Goal: Task Accomplishment & Management: Use online tool/utility

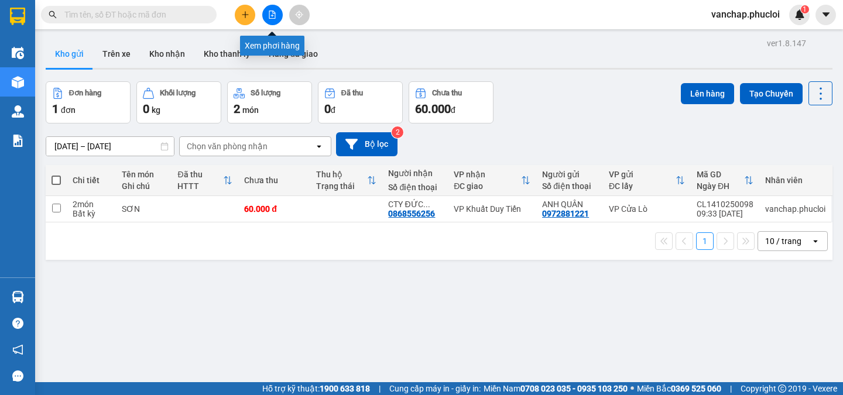
click at [272, 16] on icon "file-add" at bounding box center [272, 15] width 8 height 8
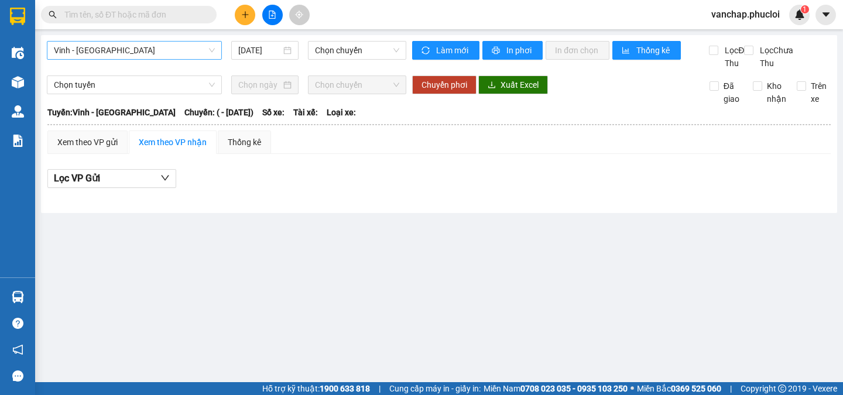
click at [99, 50] on span "Vinh - [GEOGRAPHIC_DATA]" at bounding box center [134, 51] width 161 height 18
click at [89, 139] on body "Kết quả tìm kiếm ( 0 ) Bộ lọc No Data vanchap.phucloi 1 Điều hành xe Kho hàng m…" at bounding box center [421, 197] width 843 height 395
click at [291, 49] on div "[DATE]" at bounding box center [264, 50] width 53 height 13
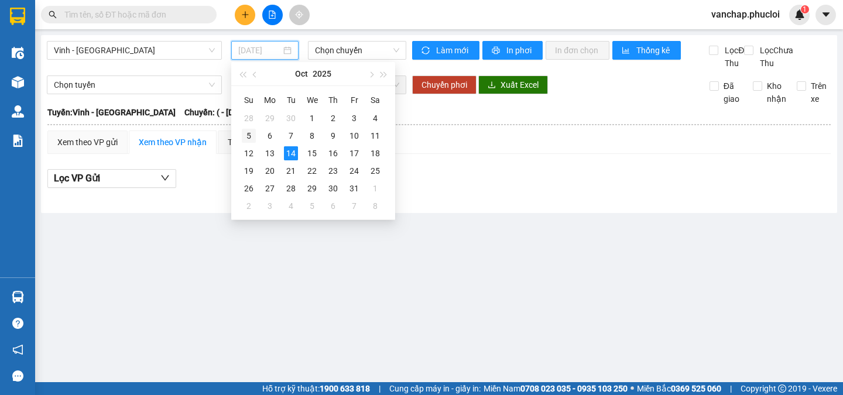
click at [247, 136] on div "5" at bounding box center [249, 136] width 14 height 14
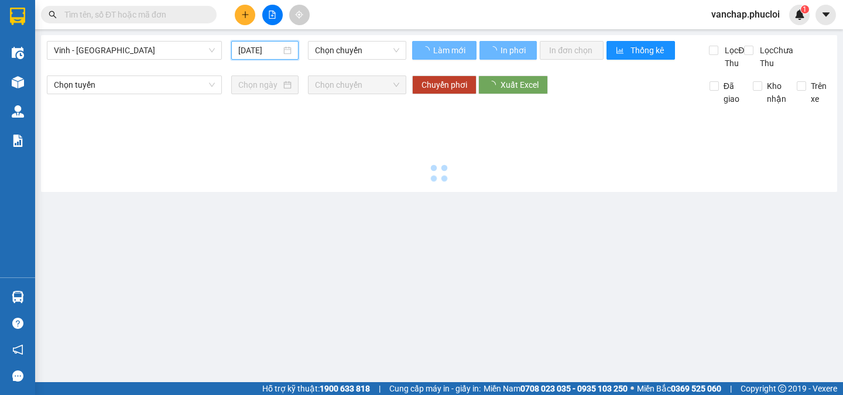
type input "[DATE]"
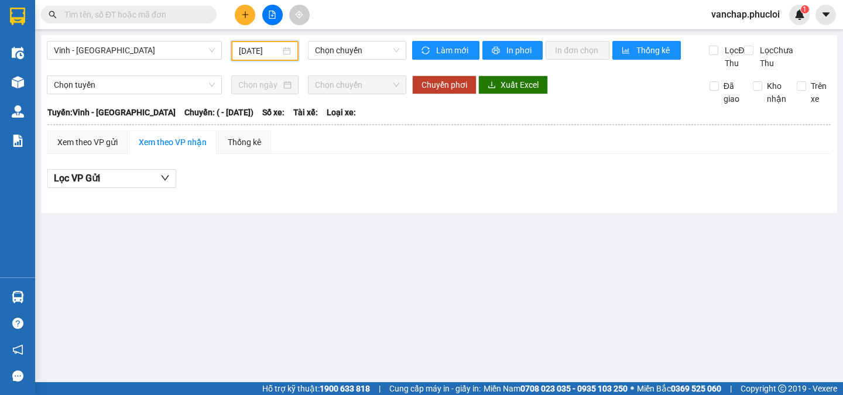
click at [338, 36] on div "Vinh - [GEOGRAPHIC_DATA] [DATE] Chọn chuyến Làm mới In phơi In đơn chọn Thống k…" at bounding box center [439, 124] width 797 height 178
click at [334, 47] on span "Chọn chuyến" at bounding box center [357, 51] width 84 height 18
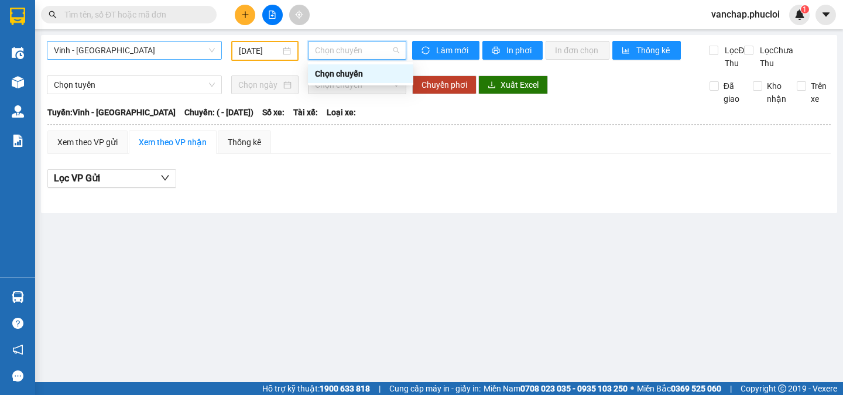
click at [111, 44] on span "Vinh - [GEOGRAPHIC_DATA]" at bounding box center [134, 51] width 161 height 18
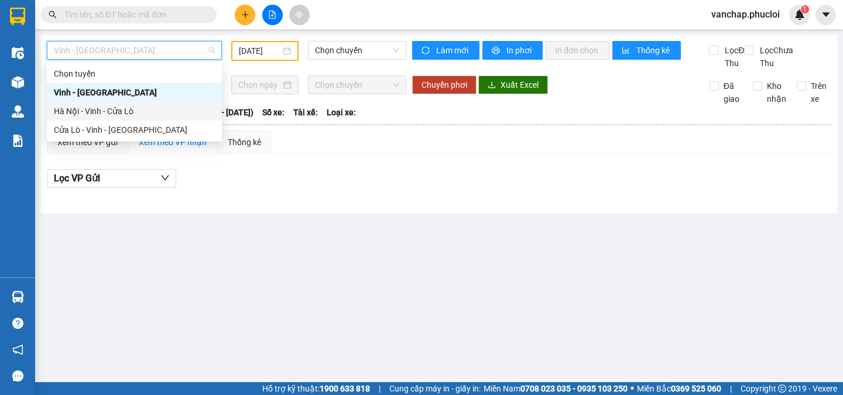
click at [103, 115] on div "Hà Nội - Vinh - Cửa Lò" at bounding box center [134, 111] width 161 height 13
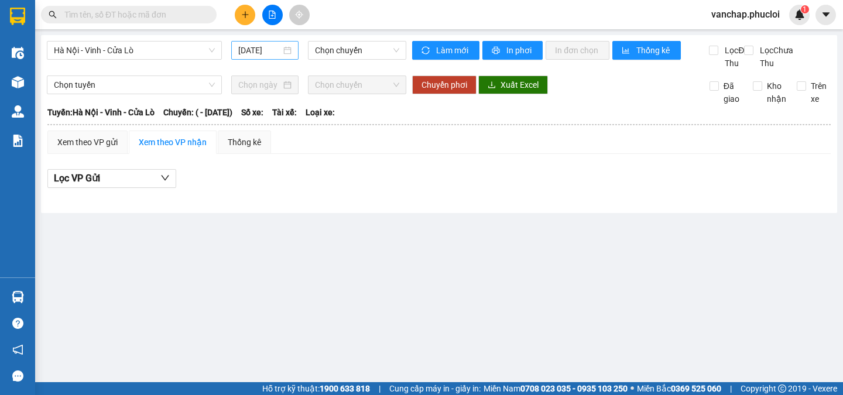
click at [282, 49] on div "[DATE]" at bounding box center [264, 50] width 53 height 13
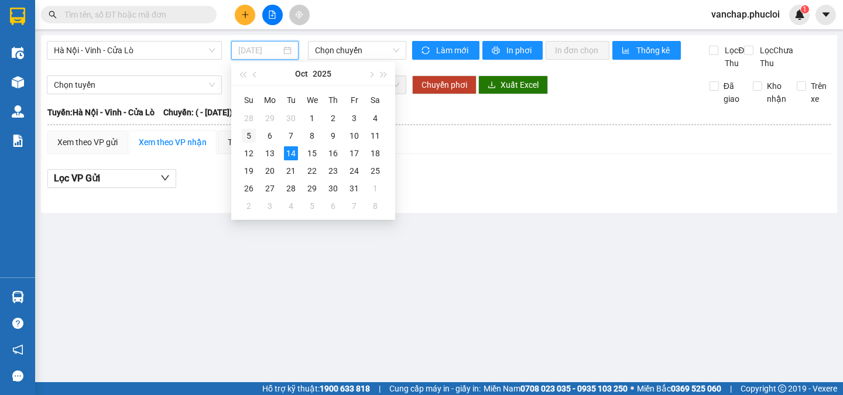
click at [247, 139] on div "5" at bounding box center [249, 136] width 14 height 14
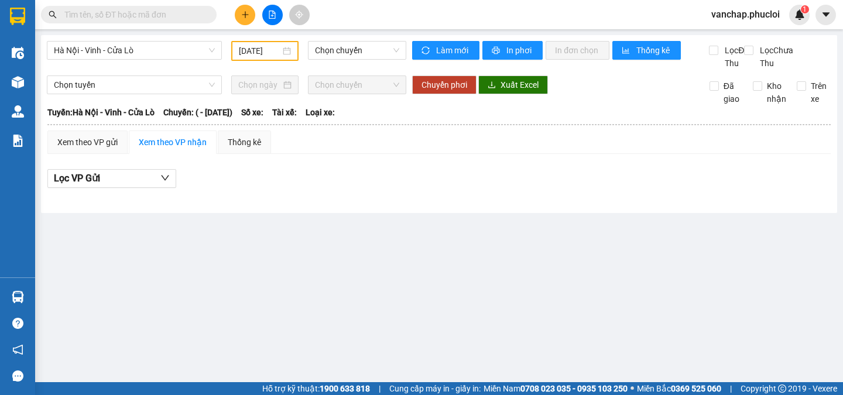
click at [285, 58] on div "[DATE]" at bounding box center [264, 51] width 67 height 20
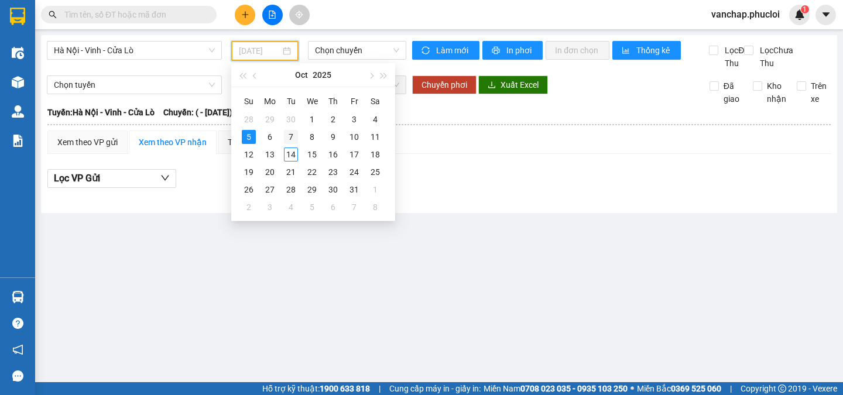
click at [290, 134] on div "7" at bounding box center [291, 137] width 14 height 14
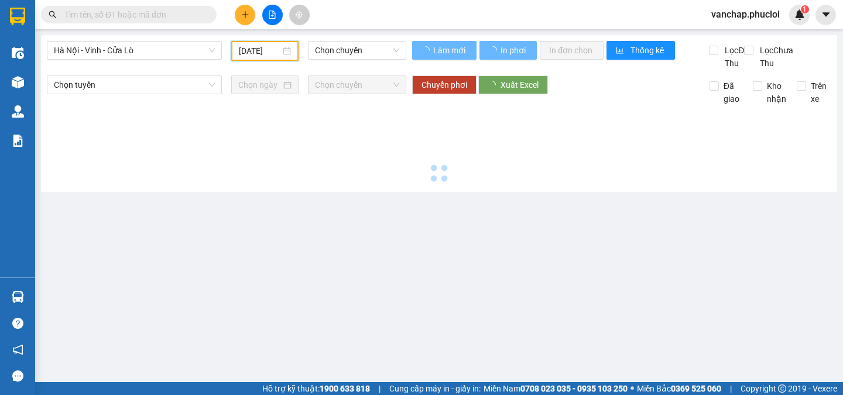
type input "[DATE]"
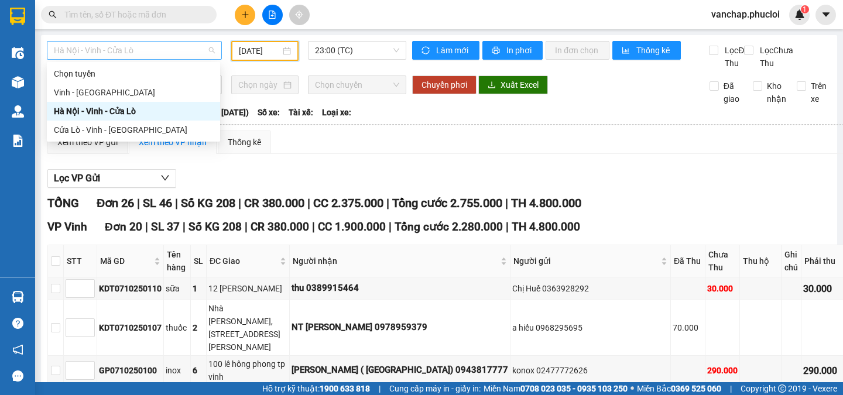
click at [158, 44] on span "Hà Nội - Vinh - Cửa Lò" at bounding box center [134, 51] width 161 height 18
click at [115, 134] on div "Cửa Lò - Vinh - [GEOGRAPHIC_DATA]" at bounding box center [133, 130] width 159 height 13
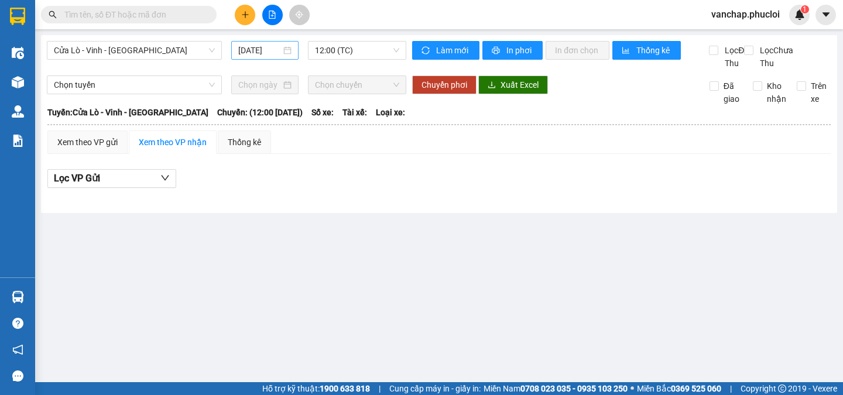
click at [295, 50] on div "[DATE]" at bounding box center [264, 50] width 67 height 19
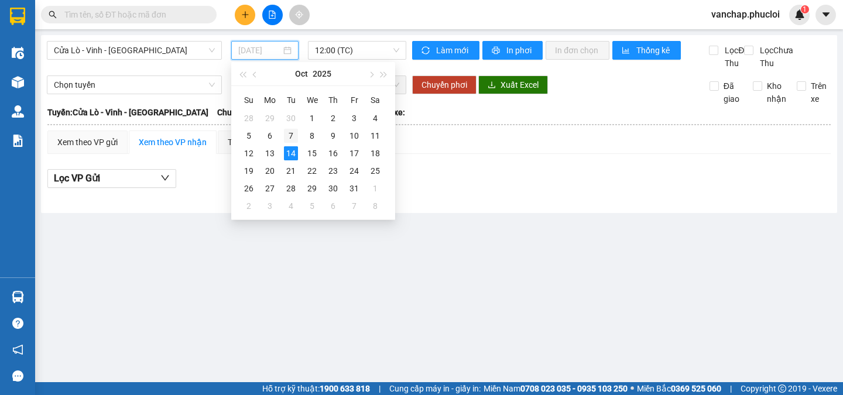
click at [292, 134] on div "7" at bounding box center [291, 136] width 14 height 14
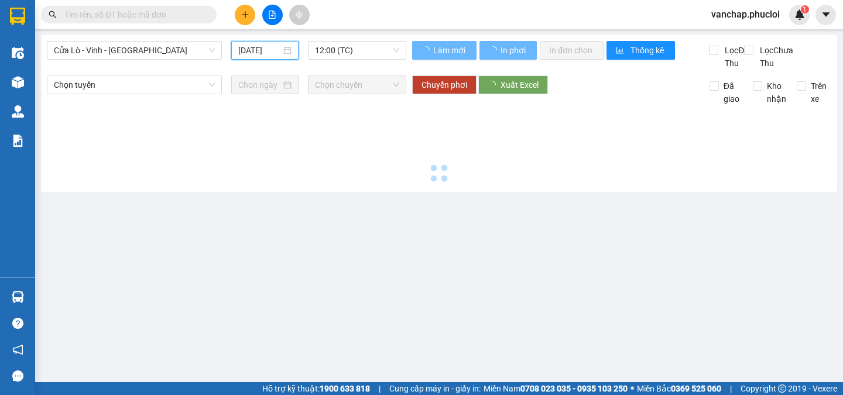
type input "[DATE]"
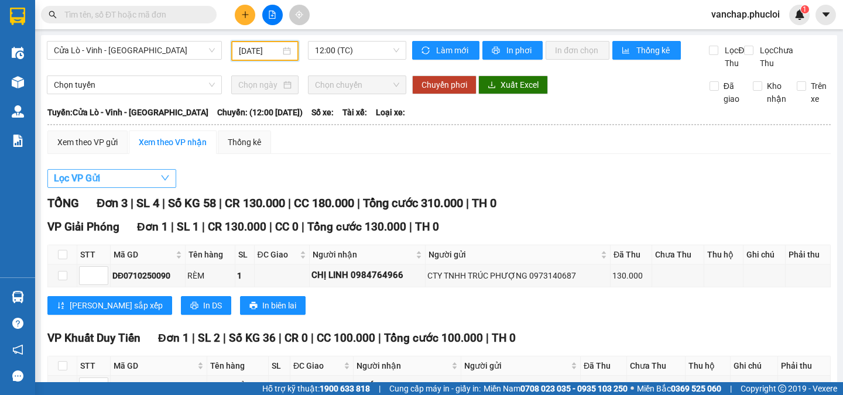
click at [144, 188] on button "Lọc VP Gửi" at bounding box center [111, 178] width 129 height 19
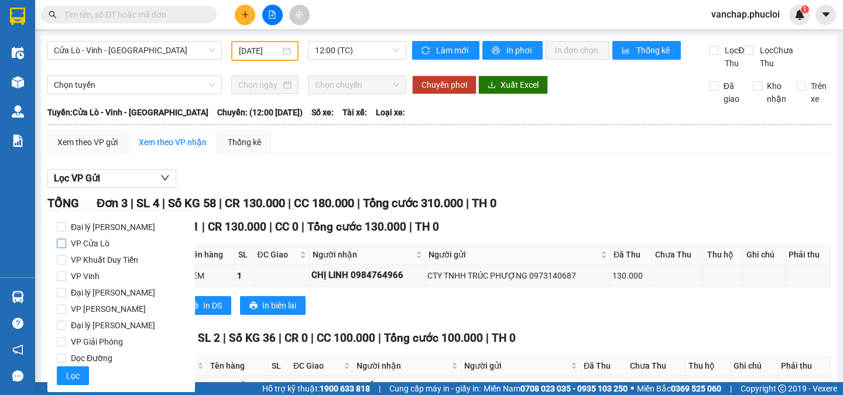
click at [61, 245] on input "VP Cửa Lò" at bounding box center [61, 243] width 9 height 9
checkbox input "true"
click at [65, 375] on button "Lọc" at bounding box center [73, 376] width 32 height 19
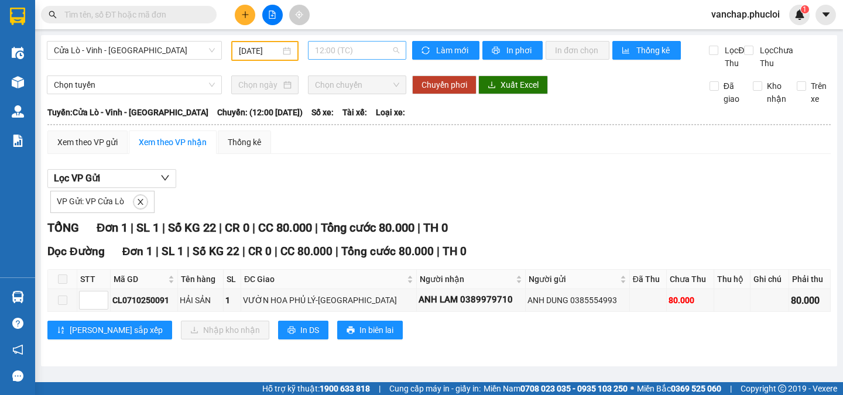
click at [337, 53] on span "12:00 (TC)" at bounding box center [357, 51] width 84 height 18
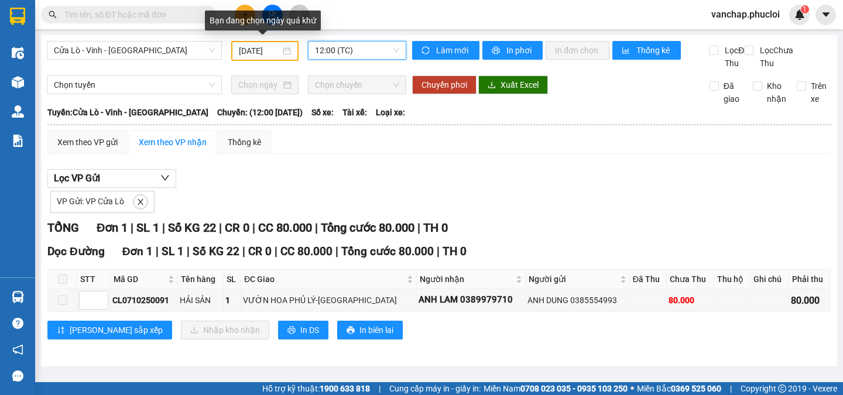
click at [283, 52] on div "[DATE]" at bounding box center [265, 51] width 52 height 13
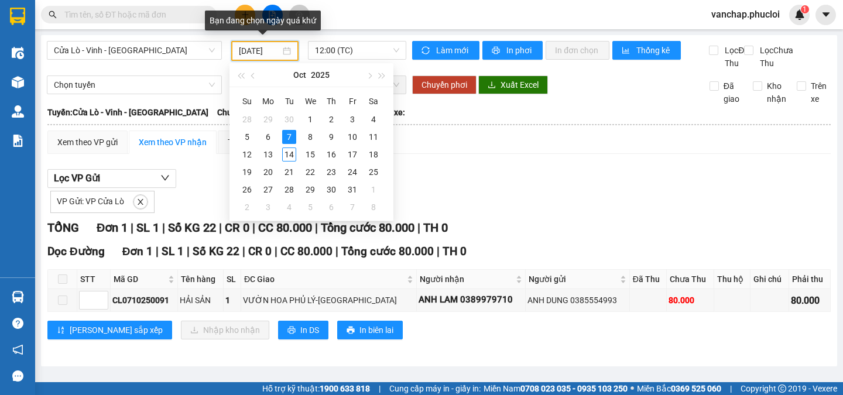
scroll to position [0, 1]
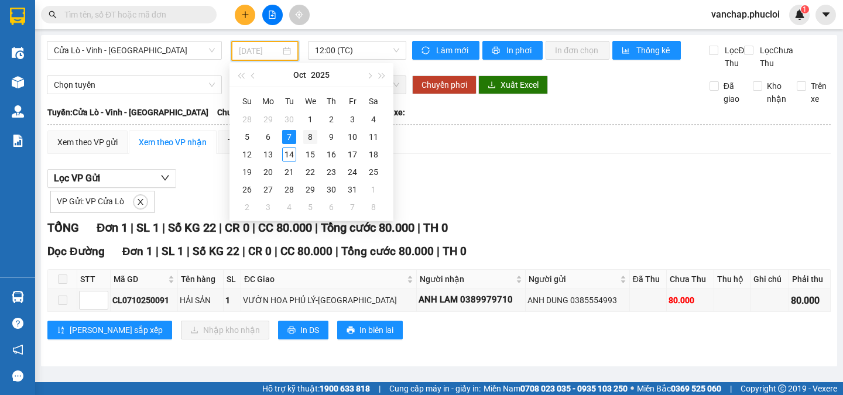
click at [315, 138] on div "8" at bounding box center [310, 137] width 14 height 14
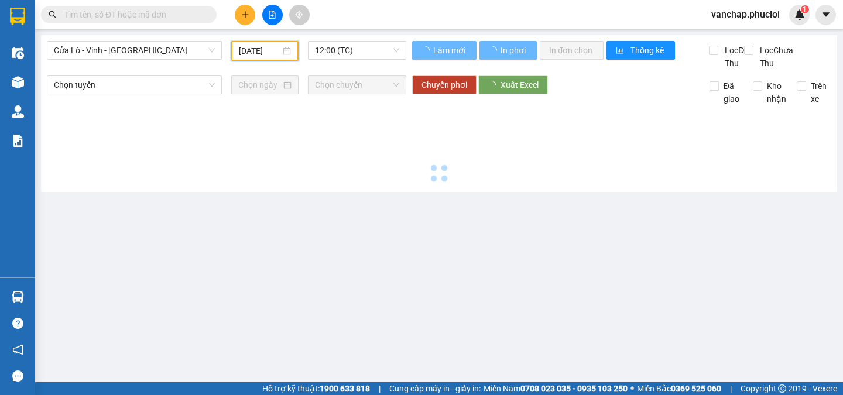
scroll to position [0, 0]
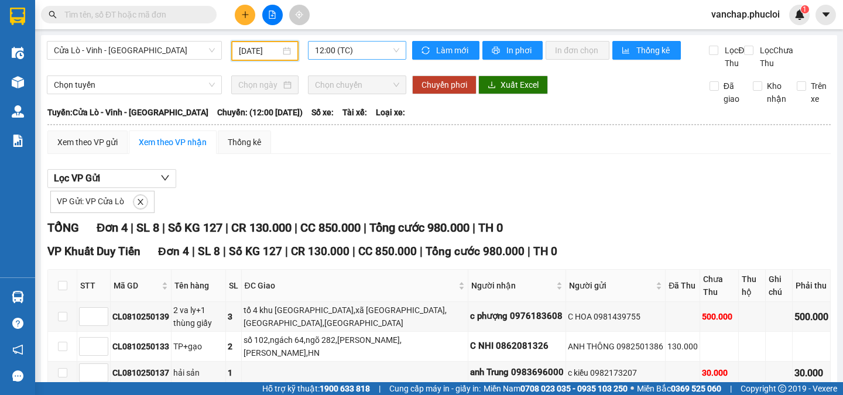
click at [333, 46] on span "12:00 (TC)" at bounding box center [357, 51] width 84 height 18
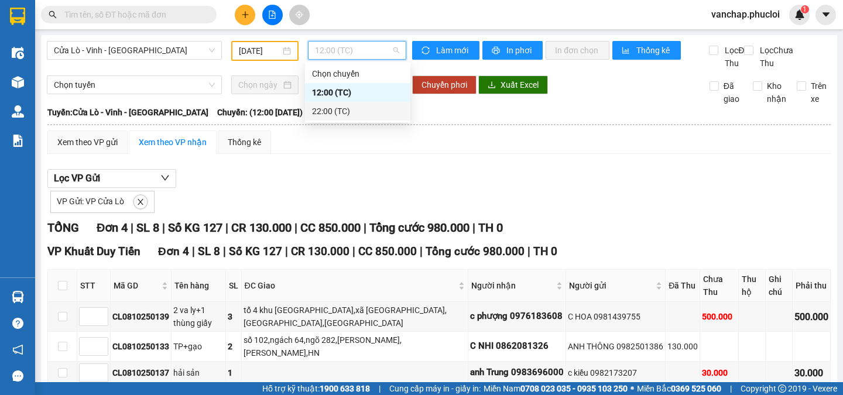
click at [330, 113] on div "22:00 (TC)" at bounding box center [357, 111] width 91 height 13
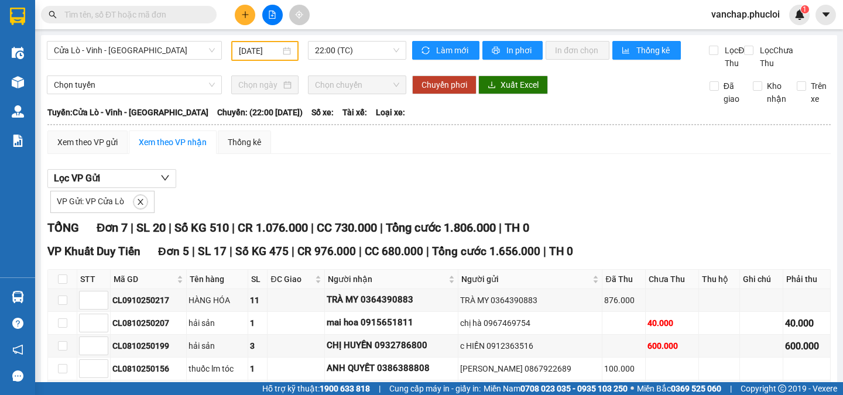
click at [282, 50] on div "[DATE]" at bounding box center [265, 51] width 52 height 13
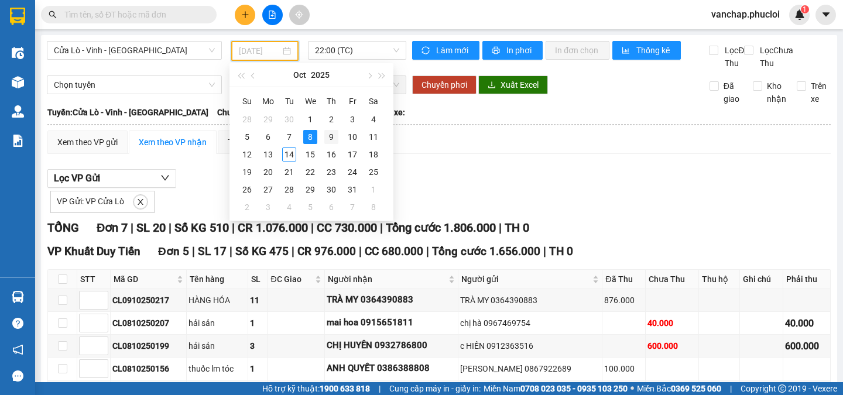
click at [330, 138] on div "9" at bounding box center [331, 137] width 14 height 14
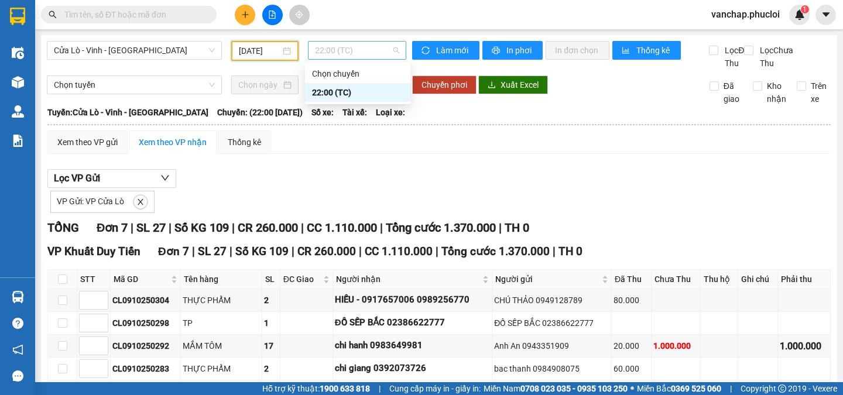
click at [327, 57] on span "22:00 (TC)" at bounding box center [357, 51] width 84 height 18
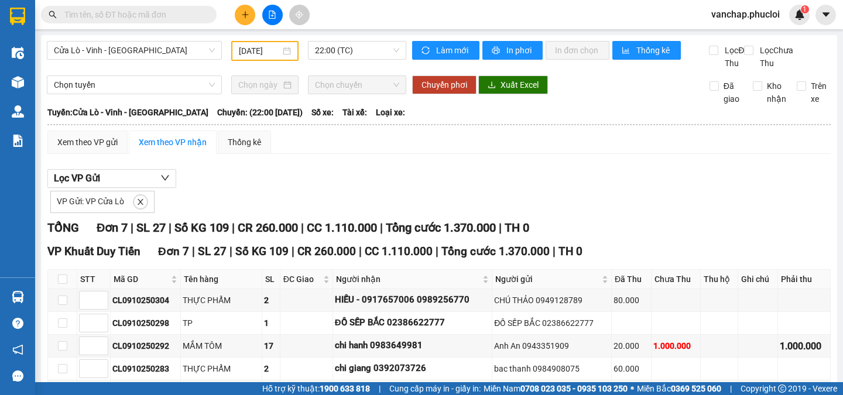
click at [279, 50] on div "[DATE]" at bounding box center [265, 51] width 52 height 13
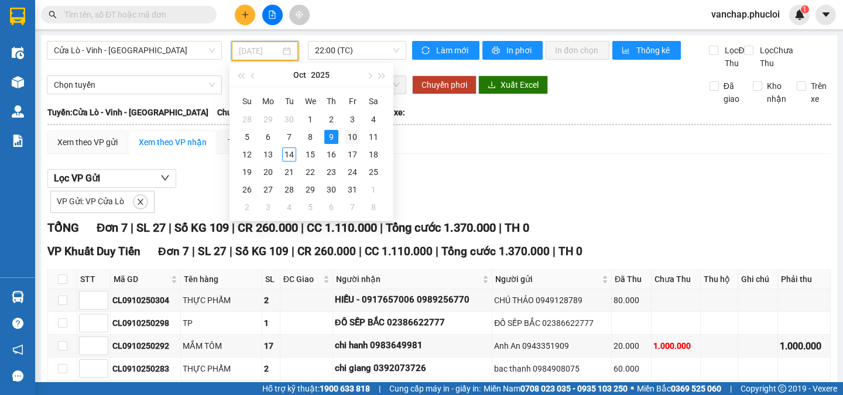
click at [353, 138] on div "10" at bounding box center [353, 137] width 14 height 14
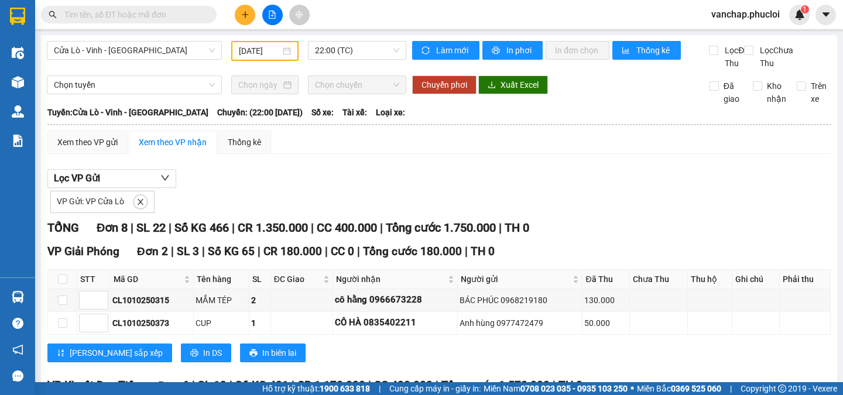
click at [285, 53] on div "[DATE]" at bounding box center [265, 51] width 52 height 13
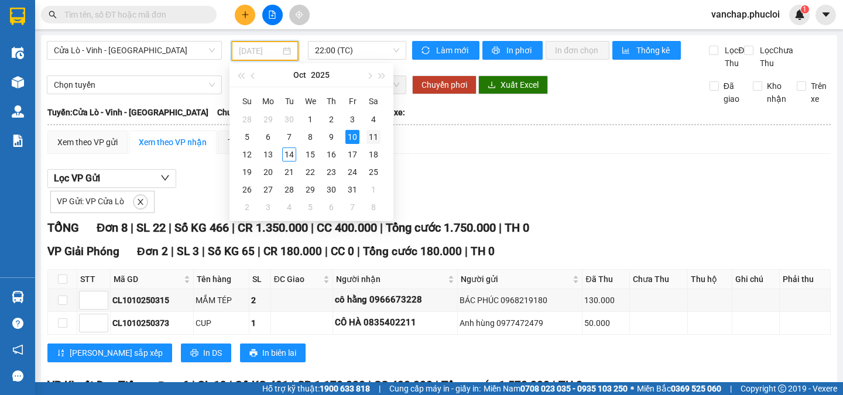
click at [373, 138] on div "11" at bounding box center [374, 137] width 14 height 14
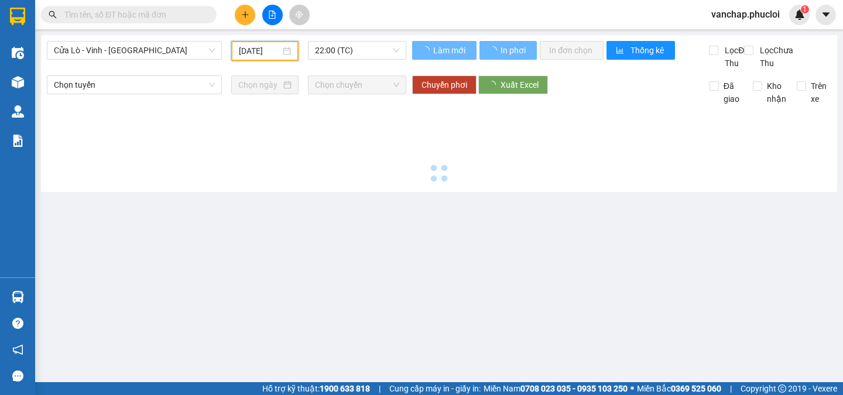
type input "[DATE]"
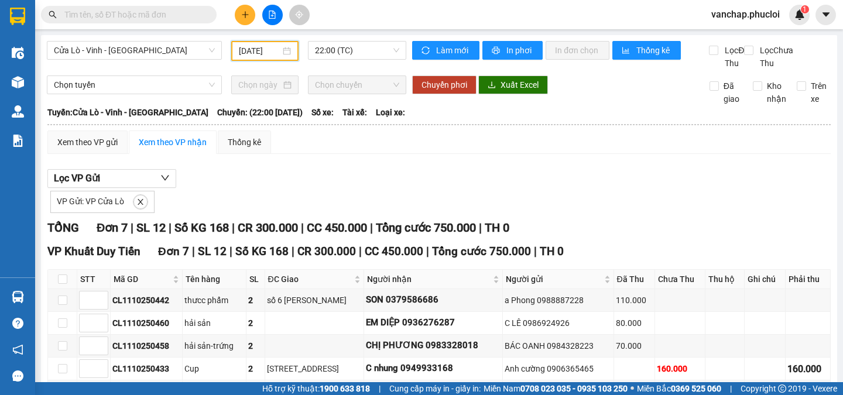
click at [145, 210] on span at bounding box center [140, 201] width 15 height 15
click at [140, 209] on button "button" at bounding box center [141, 202] width 14 height 14
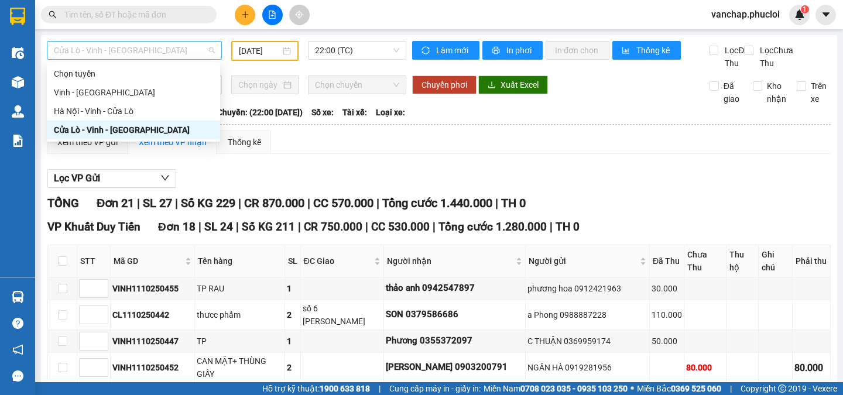
click at [134, 41] on div "Cửa Lò - Vinh - [GEOGRAPHIC_DATA]" at bounding box center [134, 50] width 175 height 19
click at [111, 111] on div "Hà Nội - Vinh - Cửa Lò" at bounding box center [133, 111] width 159 height 13
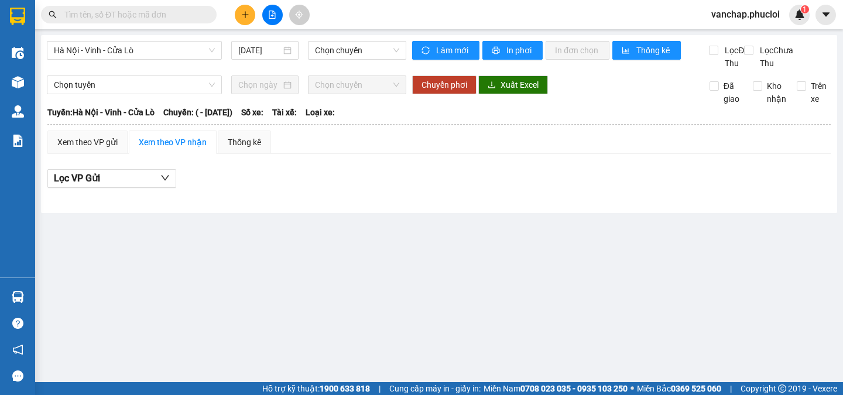
click at [283, 61] on div "[GEOGRAPHIC_DATA] - Vinh - Cửa Lò [DATE] Chọn chuyến" at bounding box center [227, 55] width 360 height 29
click at [286, 49] on div "[DATE]" at bounding box center [264, 50] width 53 height 13
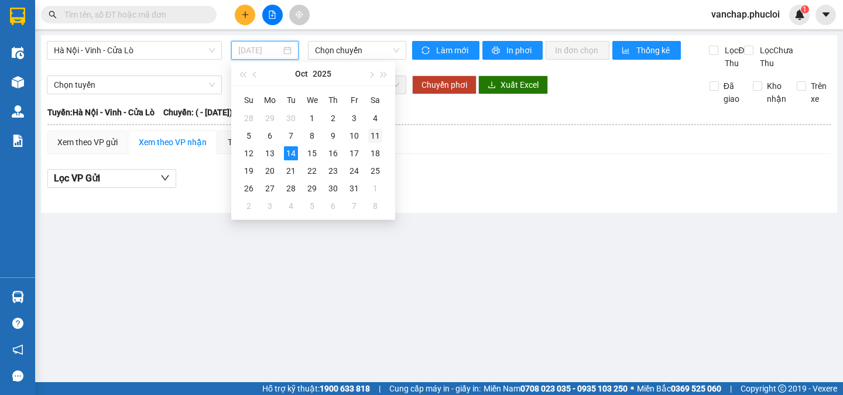
click at [375, 139] on div "11" at bounding box center [375, 136] width 14 height 14
type input "[DATE]"
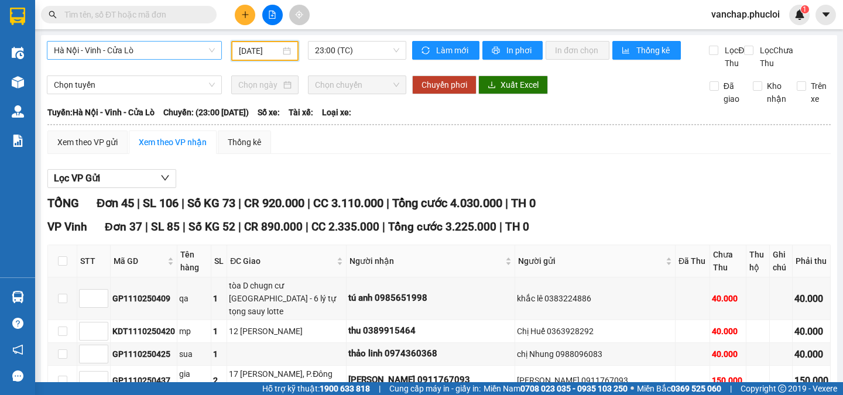
click at [142, 50] on span "Hà Nội - Vinh - Cửa Lò" at bounding box center [134, 51] width 161 height 18
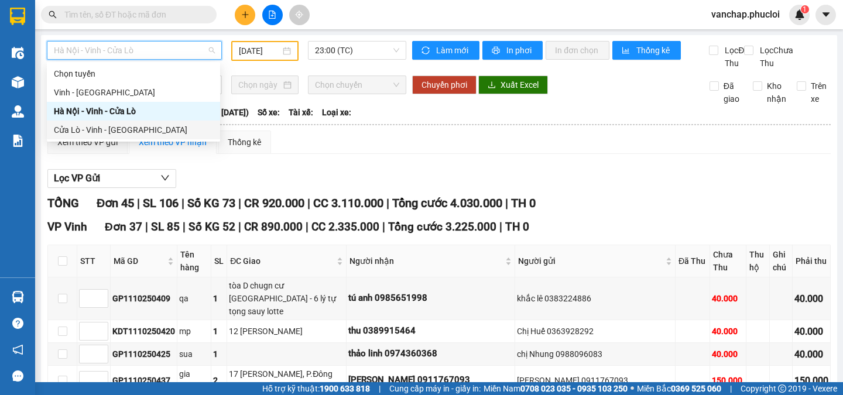
drag, startPoint x: 108, startPoint y: 132, endPoint x: 129, endPoint y: 115, distance: 26.6
click at [108, 132] on div "Cửa Lò - Vinh - [GEOGRAPHIC_DATA]" at bounding box center [133, 130] width 159 height 13
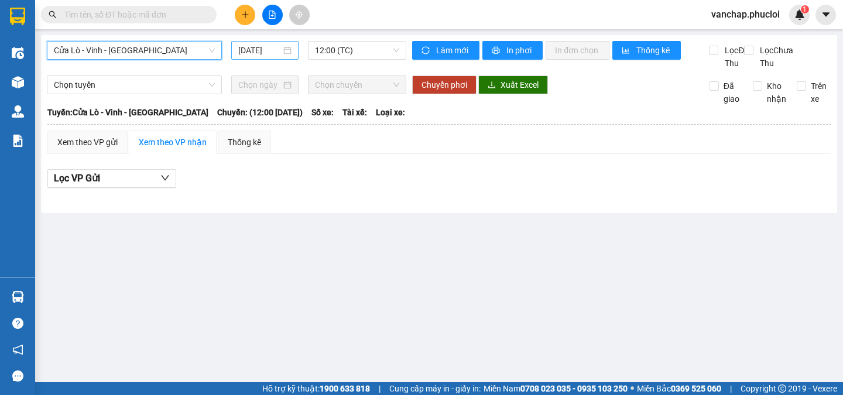
click at [289, 46] on div "[DATE]" at bounding box center [264, 50] width 53 height 13
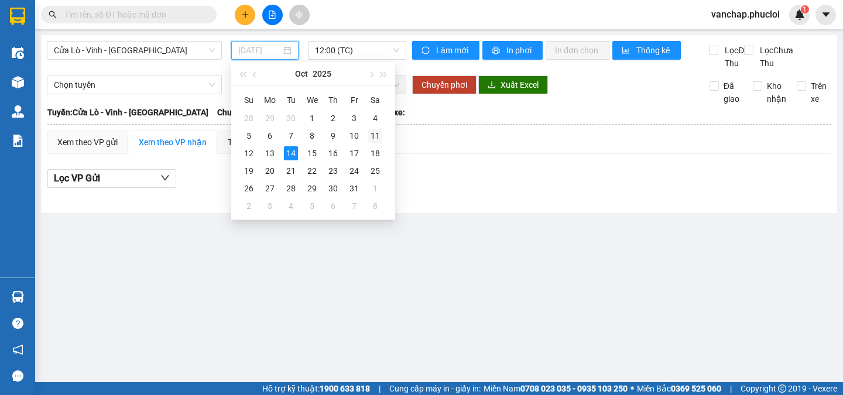
click at [373, 135] on div "11" at bounding box center [375, 136] width 14 height 14
type input "[DATE]"
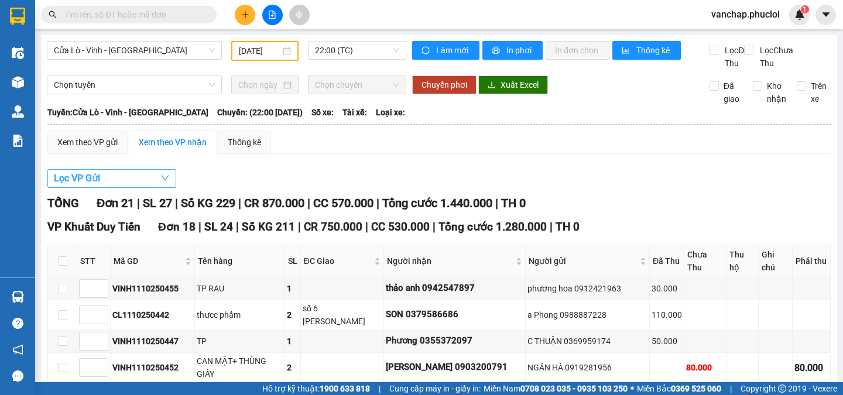
click at [135, 188] on button "Lọc VP Gửi" at bounding box center [111, 178] width 129 height 19
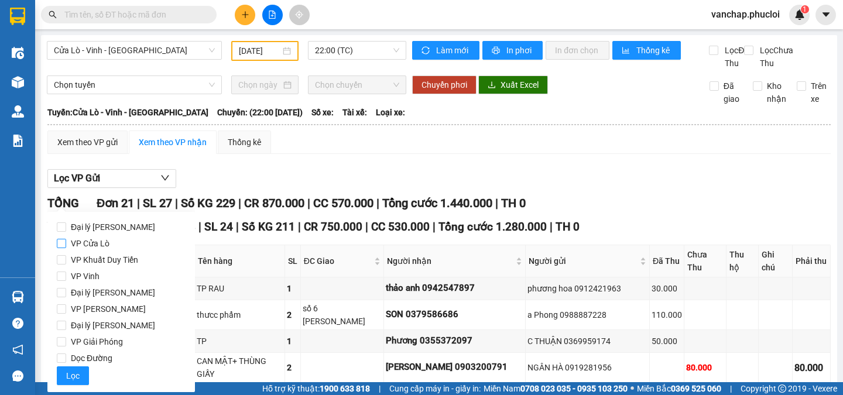
click at [61, 244] on input "VP Cửa Lò" at bounding box center [61, 243] width 9 height 9
checkbox input "true"
click at [69, 379] on span "Lọc" at bounding box center [72, 376] width 13 height 13
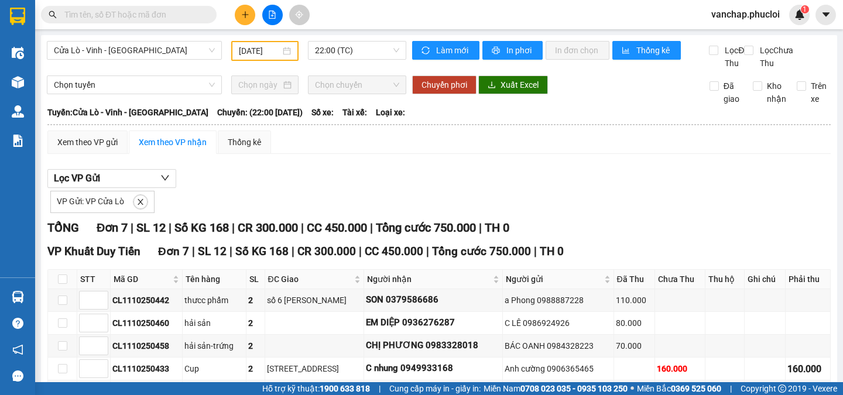
click at [288, 55] on div "[DATE]" at bounding box center [265, 51] width 52 height 13
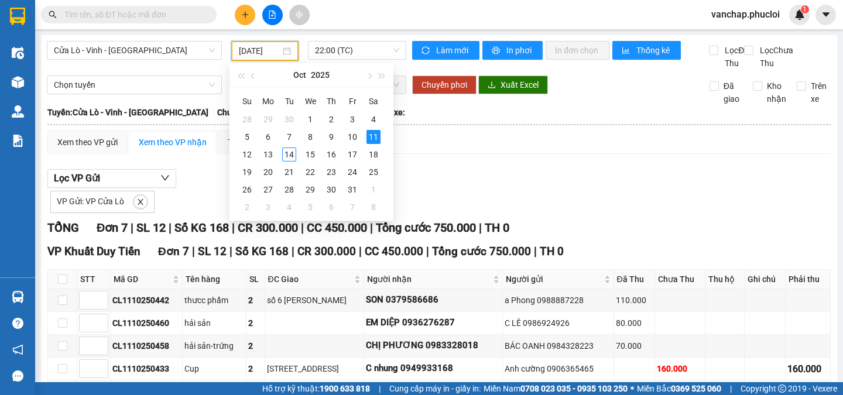
scroll to position [0, 1]
click at [250, 153] on div "12" at bounding box center [247, 155] width 14 height 14
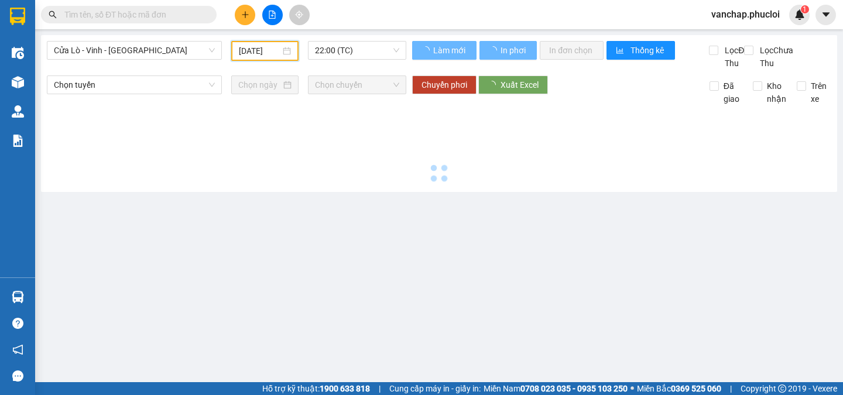
type input "[DATE]"
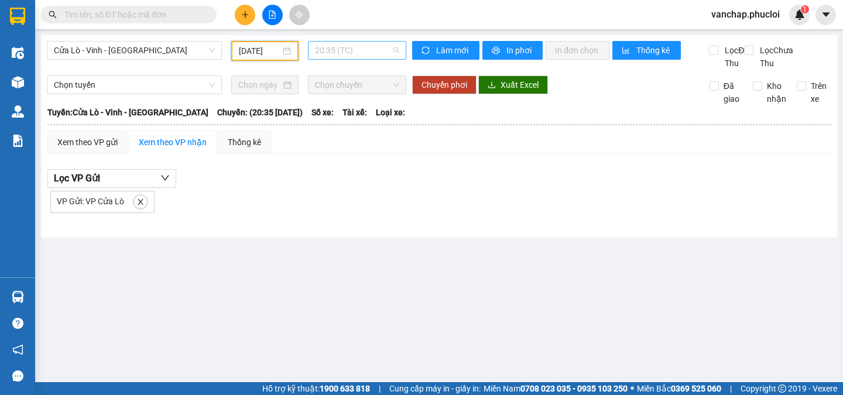
click at [350, 52] on span "20:35 (TC)" at bounding box center [357, 51] width 84 height 18
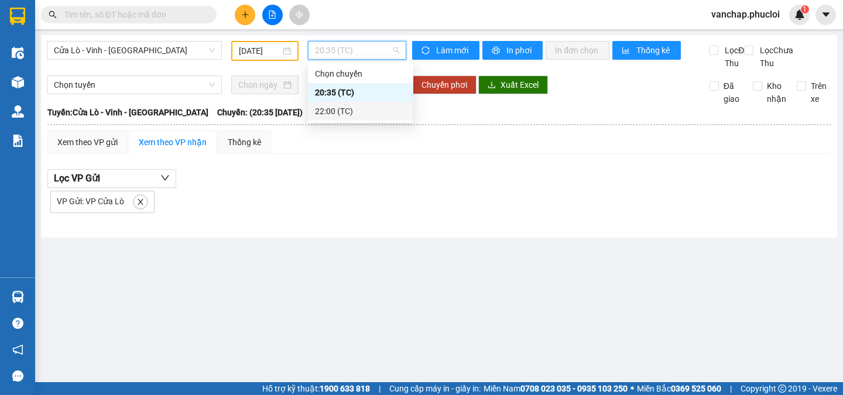
click at [337, 119] on div "22:00 (TC)" at bounding box center [360, 111] width 105 height 19
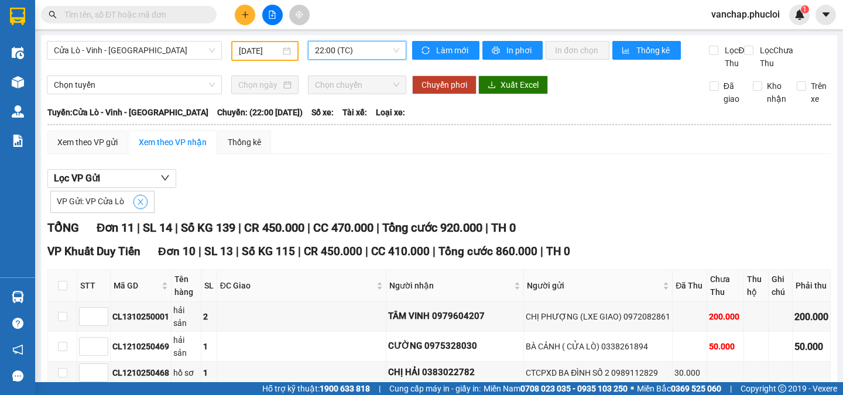
click at [142, 206] on icon "close" at bounding box center [140, 202] width 8 height 8
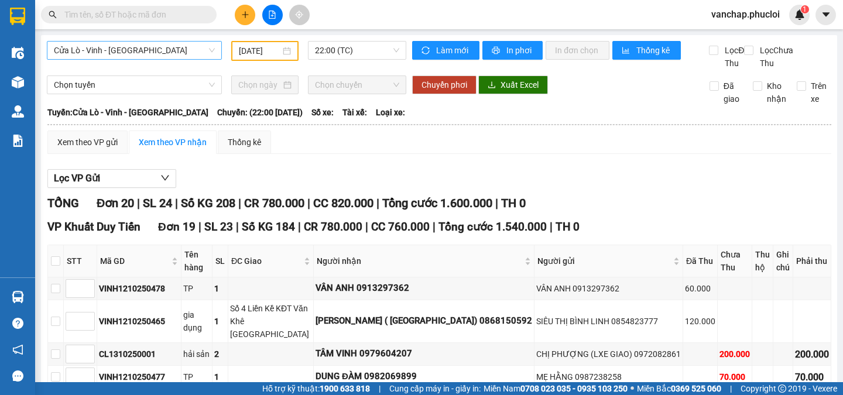
click at [134, 47] on span "Cửa Lò - Vinh - [GEOGRAPHIC_DATA]" at bounding box center [134, 51] width 161 height 18
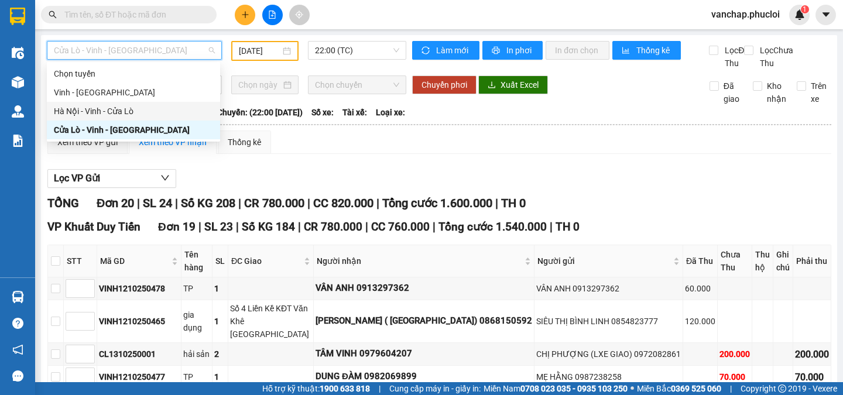
click at [93, 107] on div "Hà Nội - Vinh - Cửa Lò" at bounding box center [133, 111] width 159 height 13
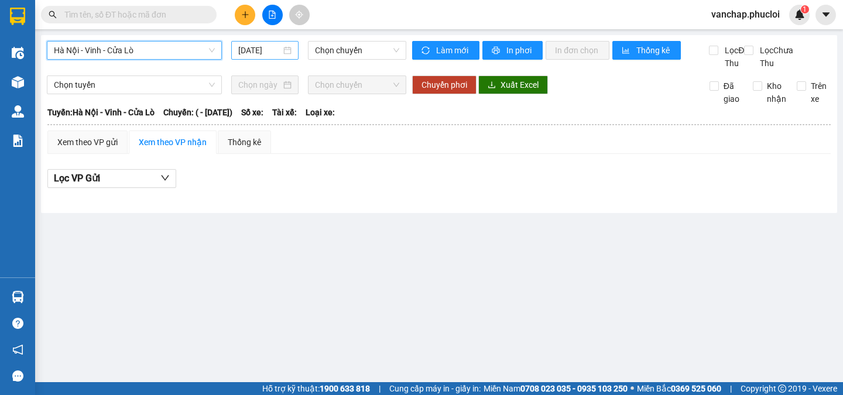
click at [288, 52] on div "[DATE]" at bounding box center [264, 50] width 53 height 13
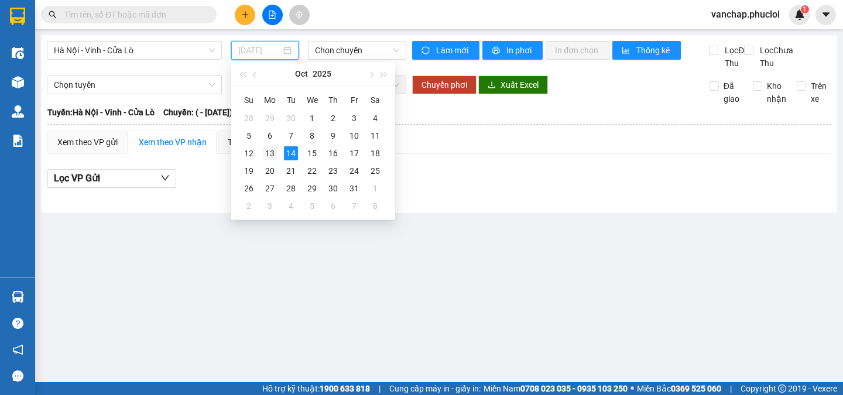
click at [272, 152] on div "13" at bounding box center [270, 153] width 14 height 14
type input "[DATE]"
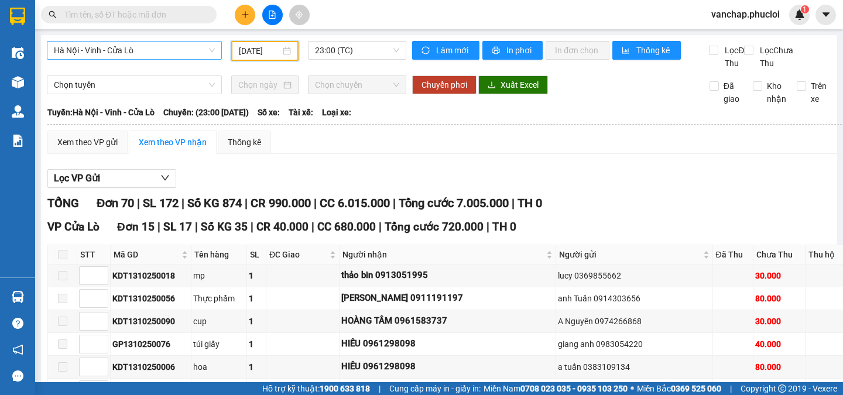
click at [110, 46] on span "Hà Nội - Vinh - Cửa Lò" at bounding box center [134, 51] width 161 height 18
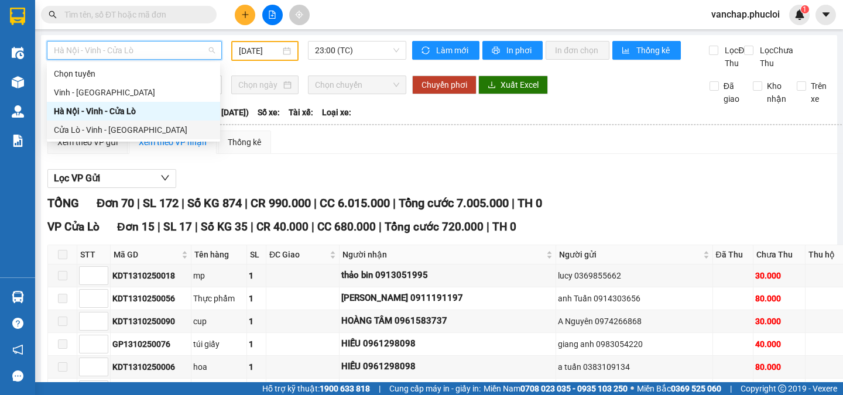
click at [97, 136] on div "Cửa Lò - Vinh - [GEOGRAPHIC_DATA]" at bounding box center [133, 130] width 159 height 13
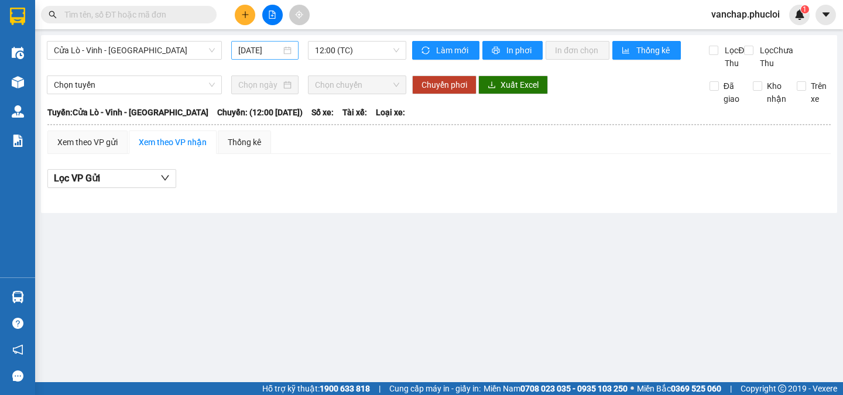
click at [286, 50] on div "[DATE]" at bounding box center [264, 50] width 53 height 13
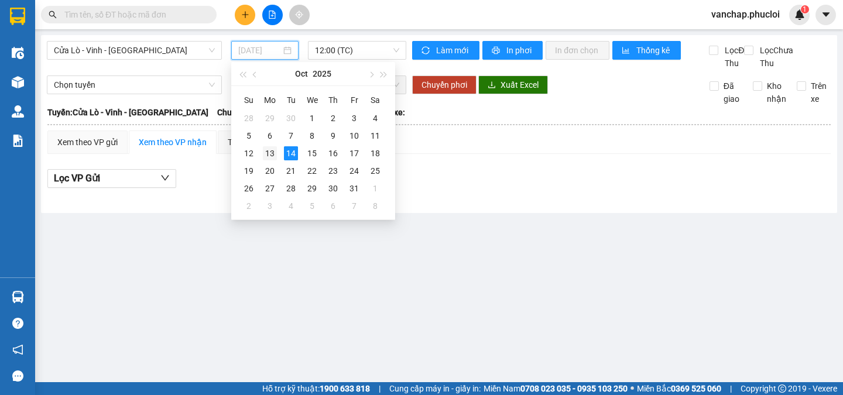
click at [271, 156] on div "13" at bounding box center [270, 153] width 14 height 14
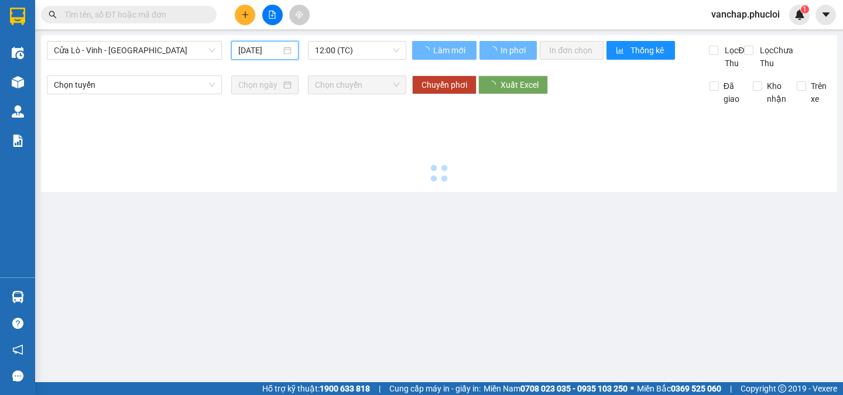
type input "[DATE]"
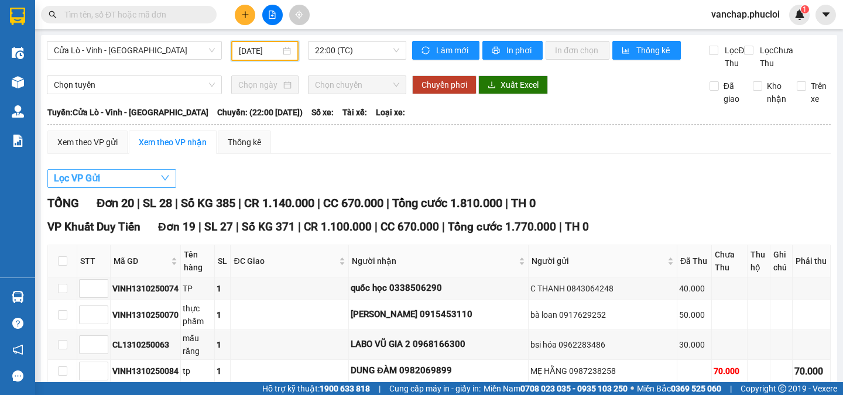
click at [146, 183] on button "Lọc VP Gửi" at bounding box center [111, 178] width 129 height 19
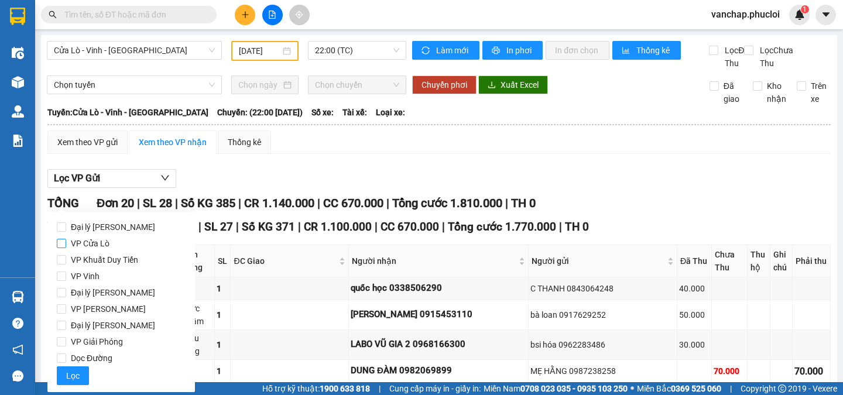
click at [57, 245] on input "VP Cửa Lò" at bounding box center [61, 243] width 9 height 9
checkbox input "true"
click at [75, 373] on span "Lọc" at bounding box center [72, 376] width 13 height 13
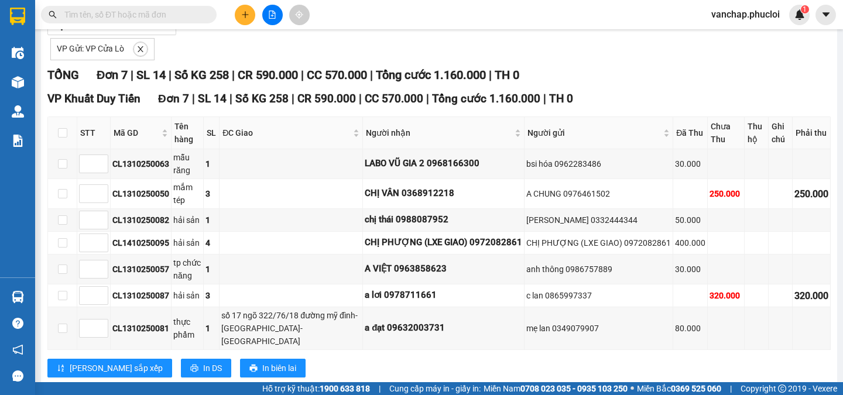
scroll to position [168, 0]
